Goal: Transaction & Acquisition: Purchase product/service

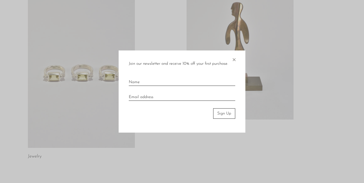
scroll to position [58, 0]
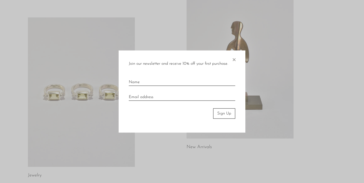
click at [234, 61] on span "×" at bounding box center [233, 59] width 5 height 16
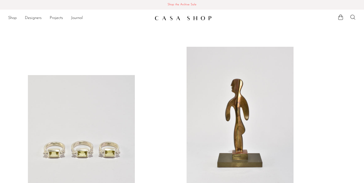
scroll to position [0, 0]
click at [15, 18] on link "Shop" at bounding box center [12, 18] width 9 height 7
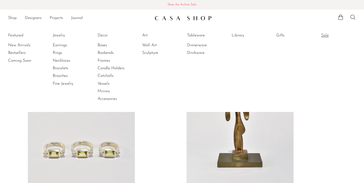
click at [324, 37] on link "Sale" at bounding box center [340, 36] width 38 height 6
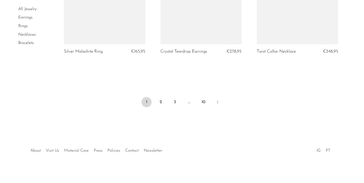
scroll to position [1624, 0]
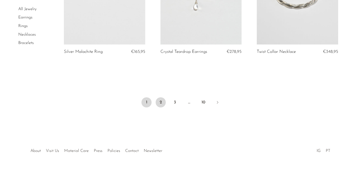
click at [162, 98] on link "2" at bounding box center [161, 103] width 10 height 10
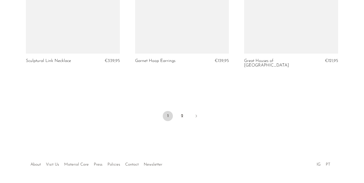
scroll to position [1832, 0]
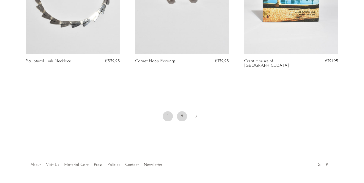
click at [181, 112] on link "2" at bounding box center [182, 117] width 10 height 10
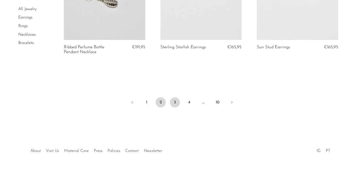
scroll to position [1637, 0]
click at [175, 99] on link "3" at bounding box center [175, 103] width 10 height 10
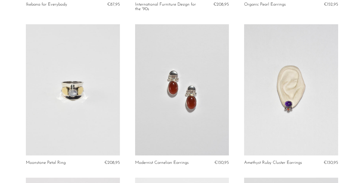
scroll to position [179, 0]
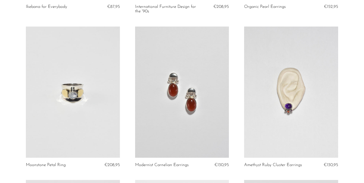
click at [197, 97] on link at bounding box center [182, 93] width 94 height 132
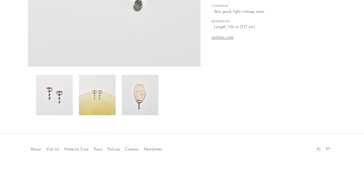
scroll to position [146, 0]
click at [155, 84] on img at bounding box center [140, 95] width 37 height 41
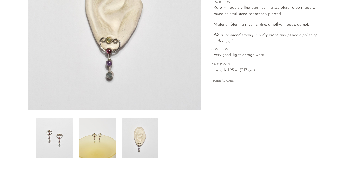
scroll to position [102, 0]
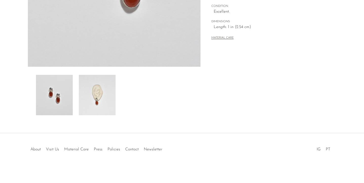
scroll to position [146, 0]
click at [100, 105] on img at bounding box center [97, 95] width 37 height 41
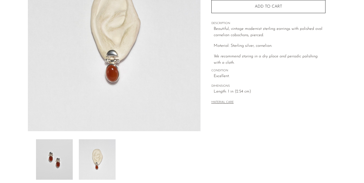
scroll to position [79, 0]
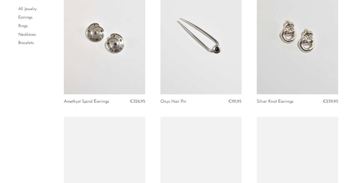
scroll to position [757, 0]
